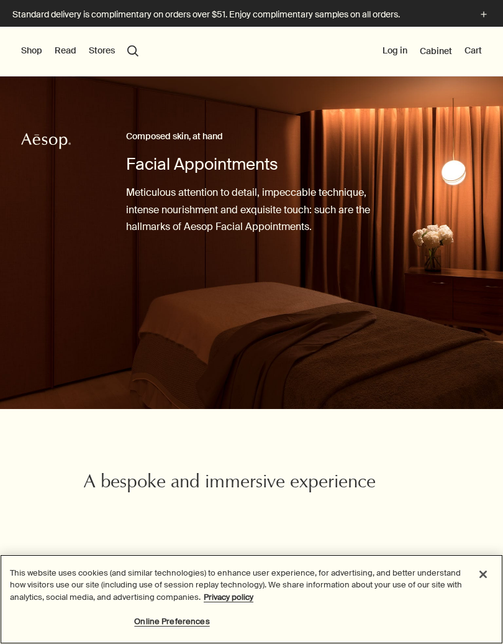
click at [497, 643] on div "Online Preferences" at bounding box center [251, 626] width 503 height 35
